Goal: Transaction & Acquisition: Purchase product/service

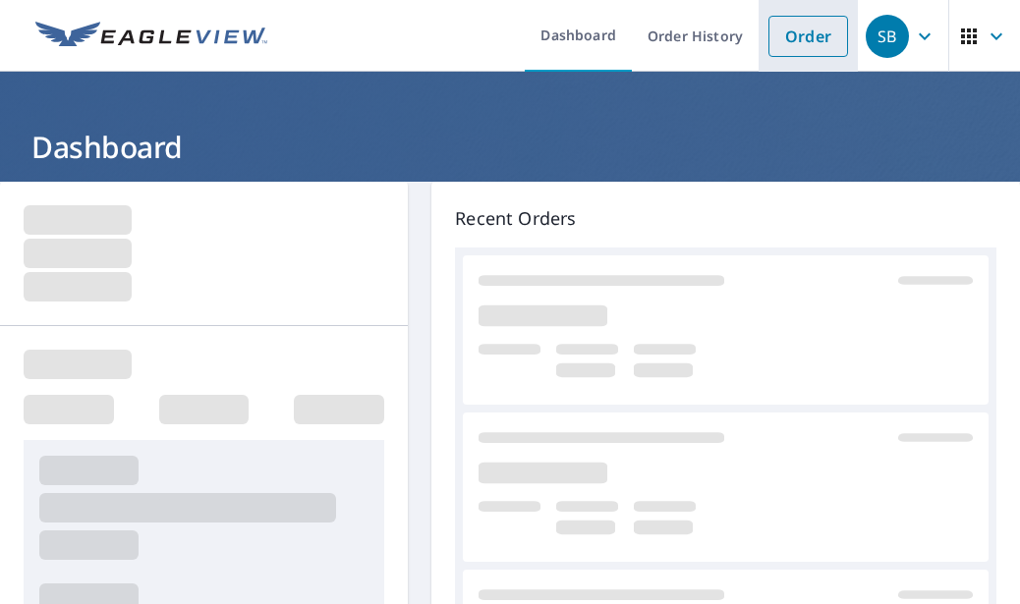
click at [822, 42] on link "Order" at bounding box center [808, 36] width 80 height 41
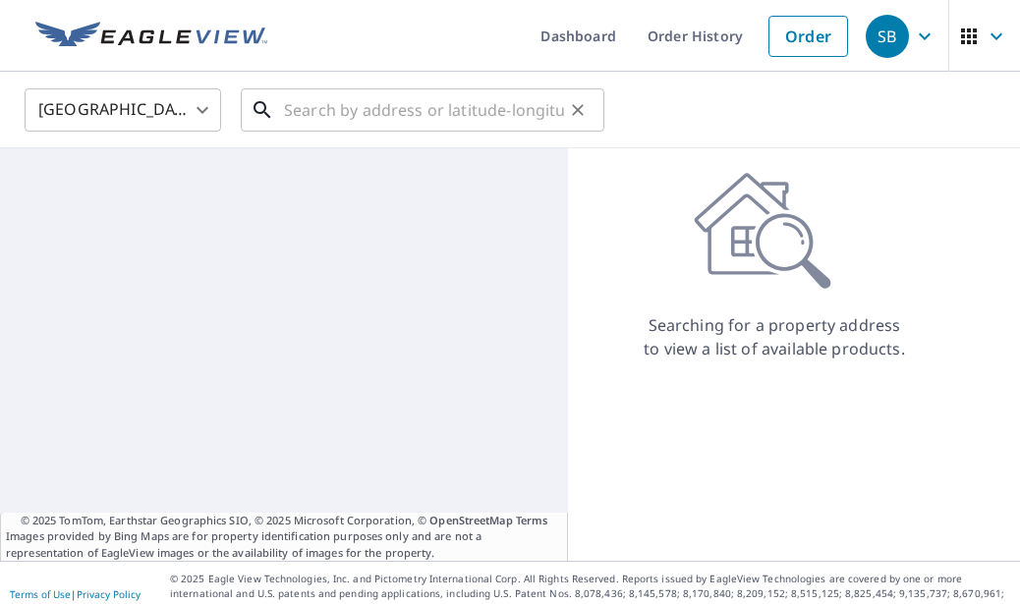
click at [363, 123] on input "text" at bounding box center [424, 110] width 280 height 55
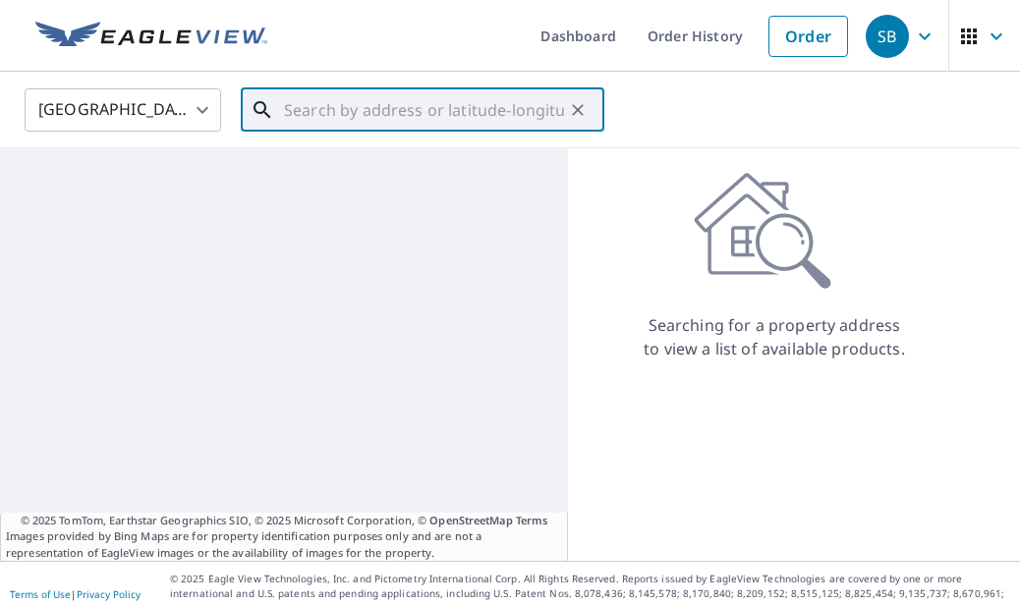
paste input "[STREET_ADDRESS][PERSON_NAME]"
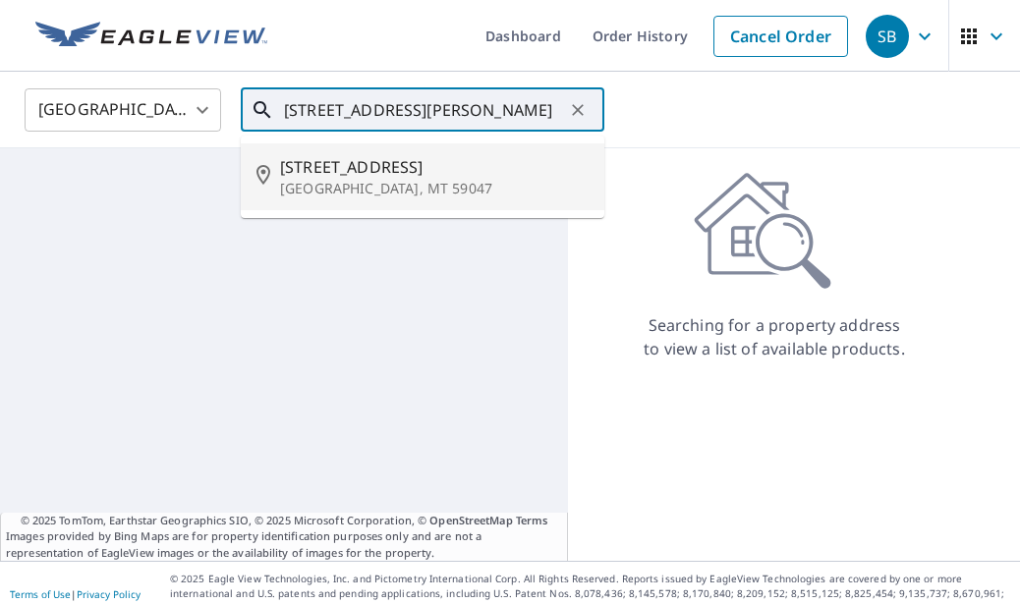
click at [393, 167] on span "[STREET_ADDRESS]" at bounding box center [434, 167] width 309 height 24
type input "[STREET_ADDRESS][PERSON_NAME]"
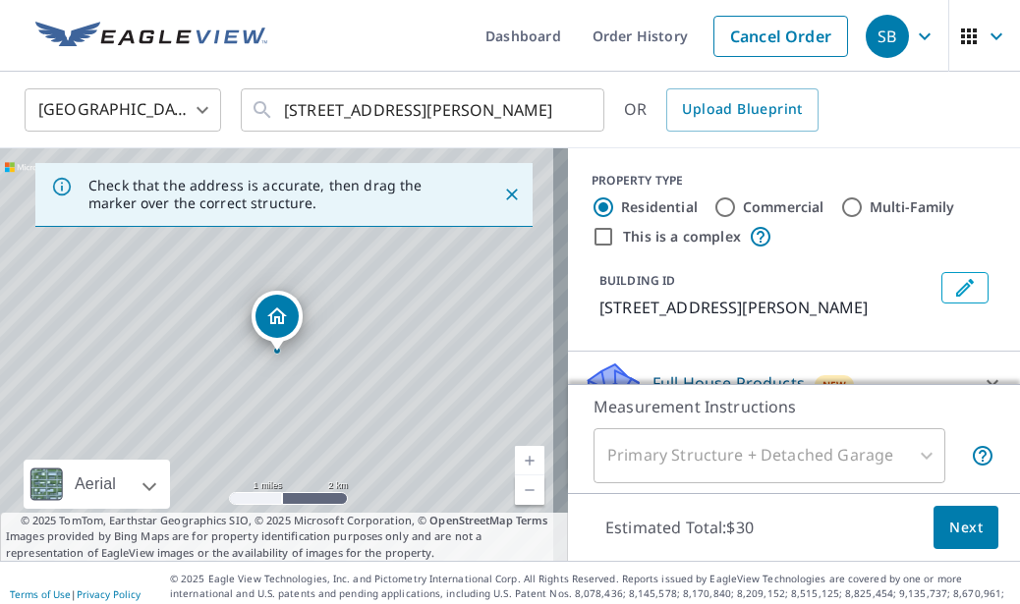
click at [967, 538] on span "Next" at bounding box center [965, 528] width 33 height 25
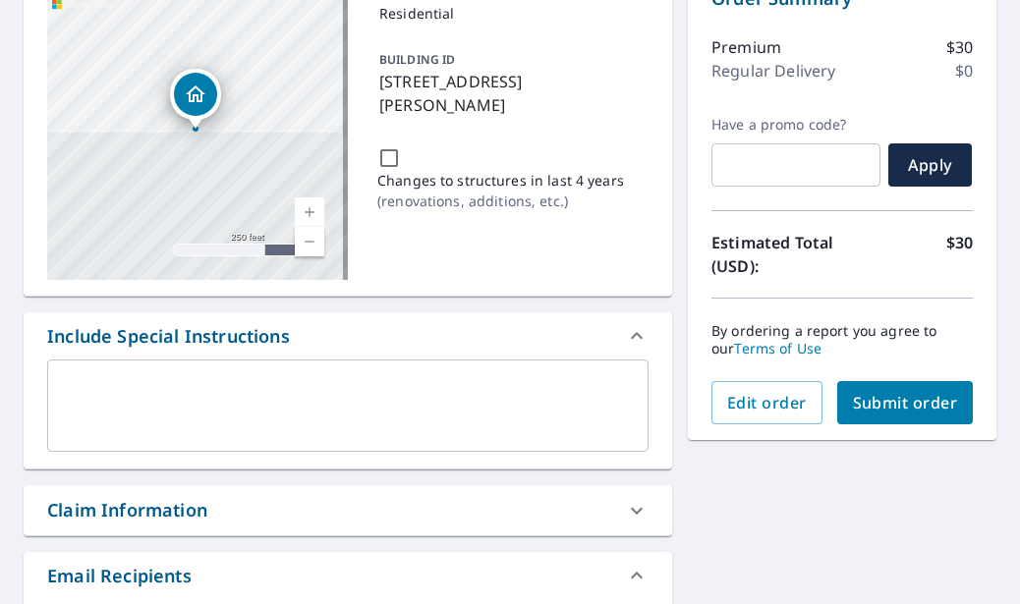
scroll to position [393, 0]
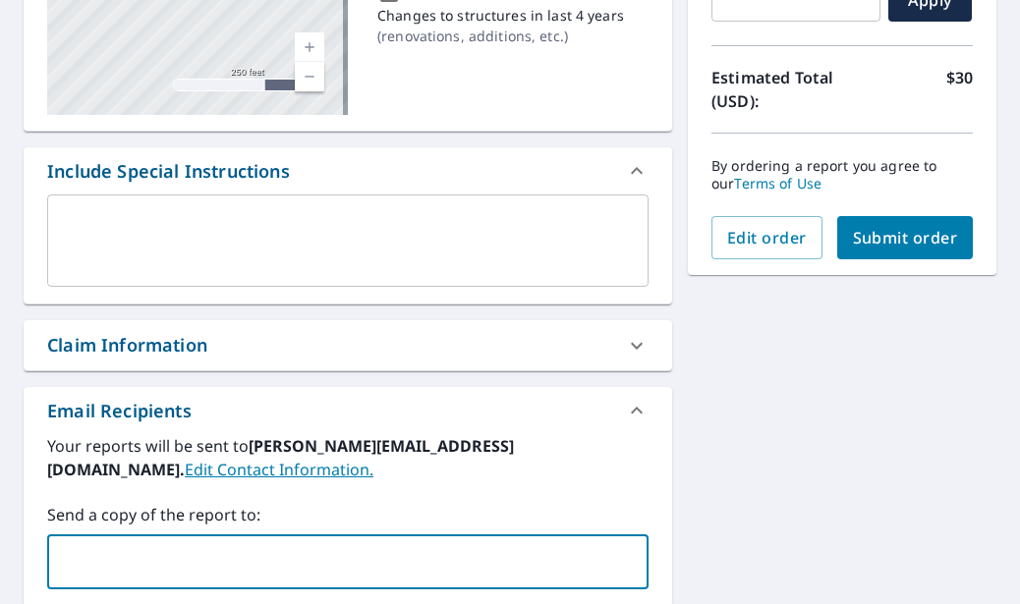
click at [357, 554] on input "text" at bounding box center [333, 561] width 554 height 37
type input "jjorge@aceroo"
type input "[EMAIL_ADDRESS][DOMAIN_NAME]"
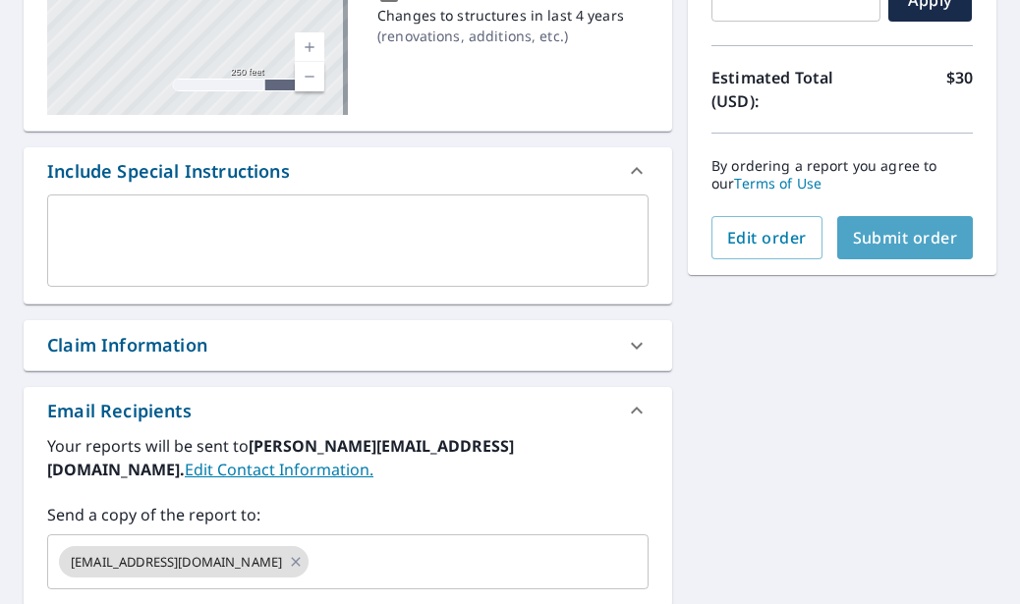
click at [874, 244] on span "Submit order" at bounding box center [905, 238] width 105 height 22
